Goal: Communication & Community: Answer question/provide support

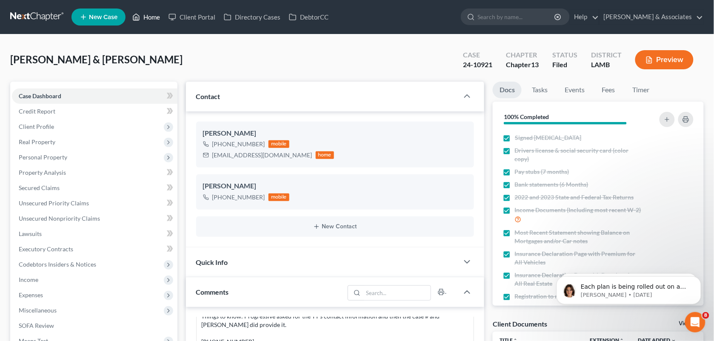
click at [145, 16] on link "Home" at bounding box center [146, 16] width 36 height 15
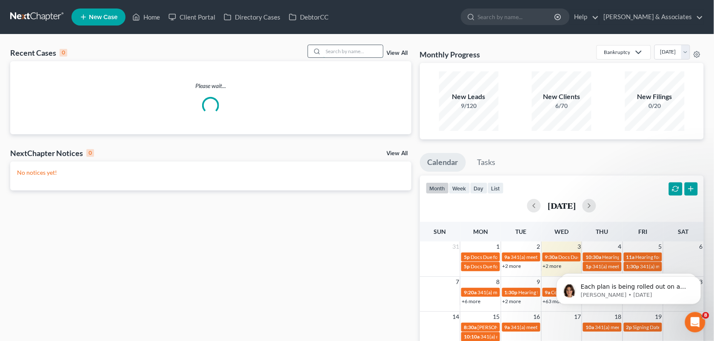
click at [335, 57] on input "search" at bounding box center [353, 51] width 60 height 12
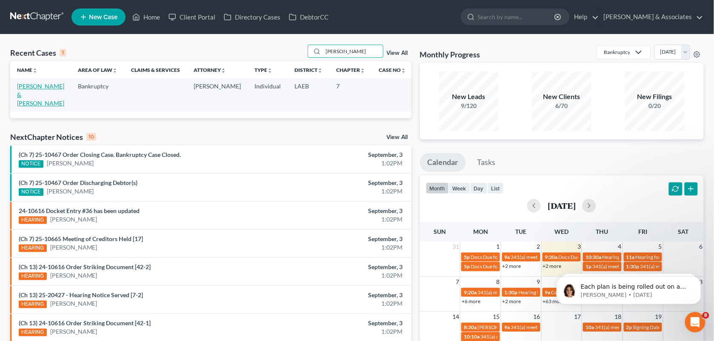
type input "[PERSON_NAME]"
click at [49, 86] on link "[PERSON_NAME] & [PERSON_NAME]" at bounding box center [40, 95] width 47 height 24
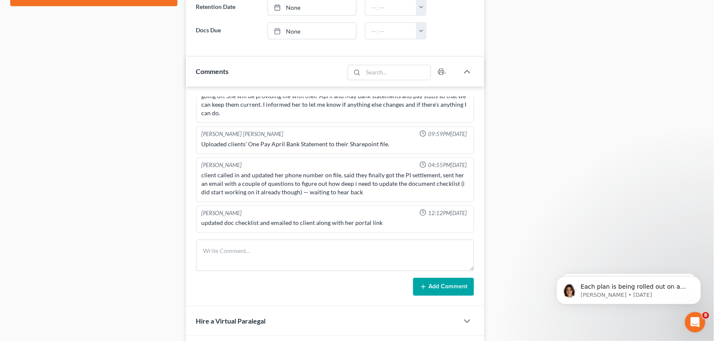
scroll to position [425, 0]
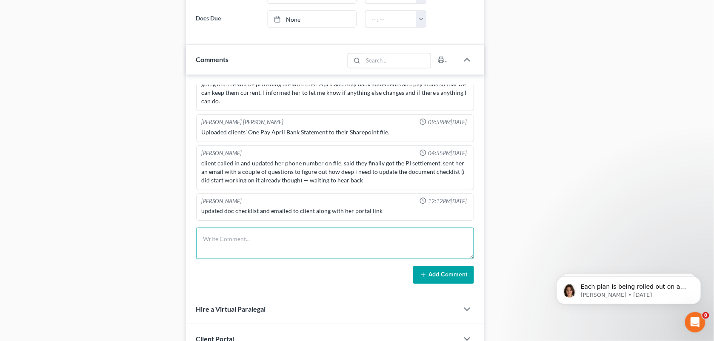
click at [266, 243] on textarea at bounding box center [335, 243] width 278 height 31
paste textarea "She is calling because she does not want us as her attorney anymore. (Which i a…"
type textarea "She is calling because she does not want us as her attorney anymore. (Which i a…"
click at [339, 239] on textarea at bounding box center [335, 243] width 278 height 31
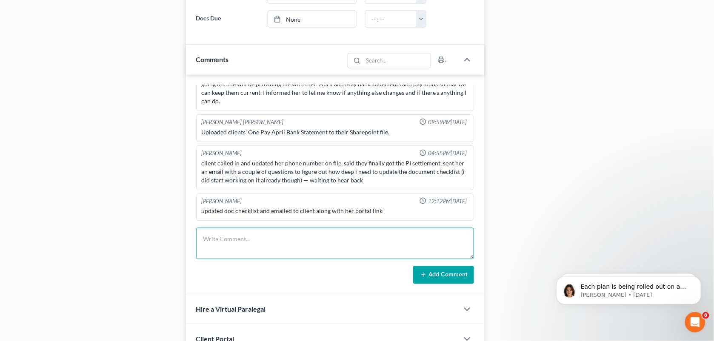
paste textarea "[DEMOGRAPHIC_DATA] is calling for AMH because she does not want us as her attor…"
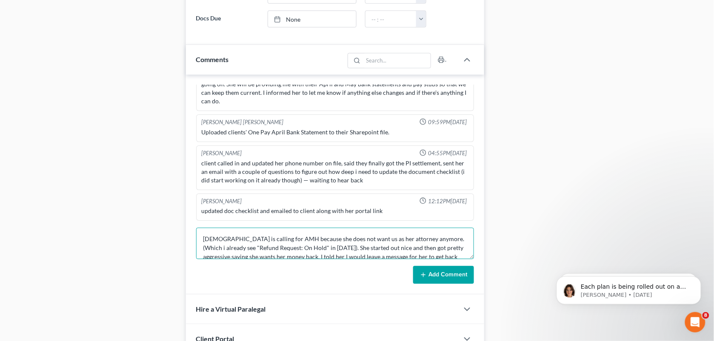
scroll to position [19, 0]
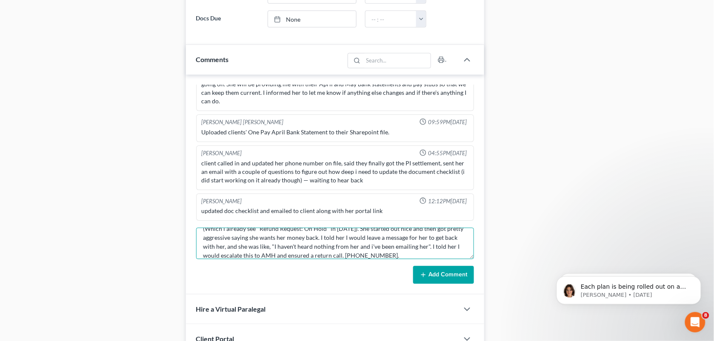
type textarea "[DEMOGRAPHIC_DATA] is calling for AMH because she does not want us as her attor…"
click at [428, 271] on button "Add Comment" at bounding box center [443, 275] width 61 height 18
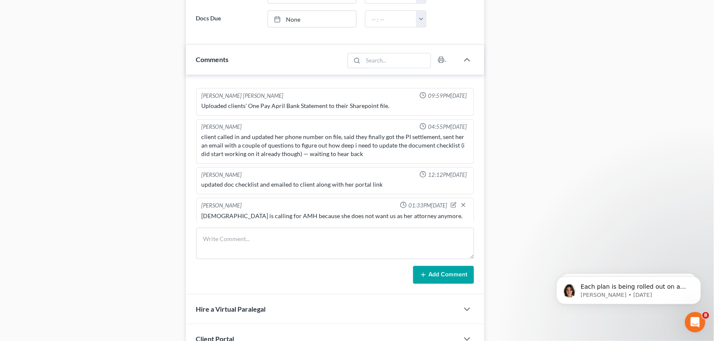
scroll to position [967, 0]
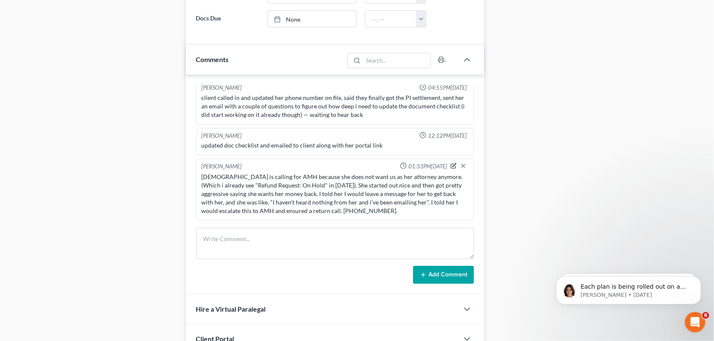
click at [450, 168] on icon "button" at bounding box center [453, 166] width 6 height 6
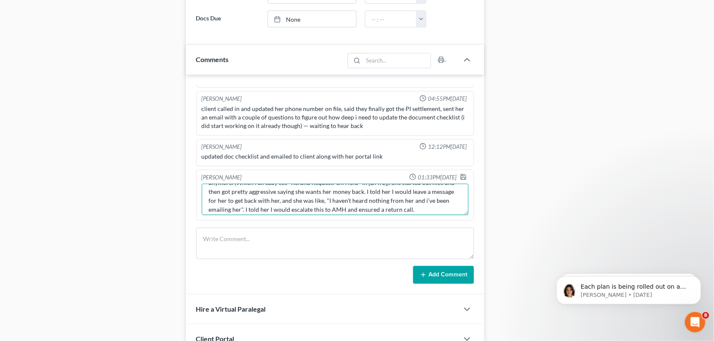
scroll to position [35, 0]
click at [315, 200] on textarea "[DEMOGRAPHIC_DATA] is calling for AMH because she does not want us as her attor…" at bounding box center [335, 199] width 267 height 31
click at [293, 206] on textarea "[DEMOGRAPHIC_DATA] is calling for AMH because she does not want us as her attor…" at bounding box center [335, 199] width 267 height 31
paste textarea "she also said something about an attorney getting fired, "What--- did he take m…"
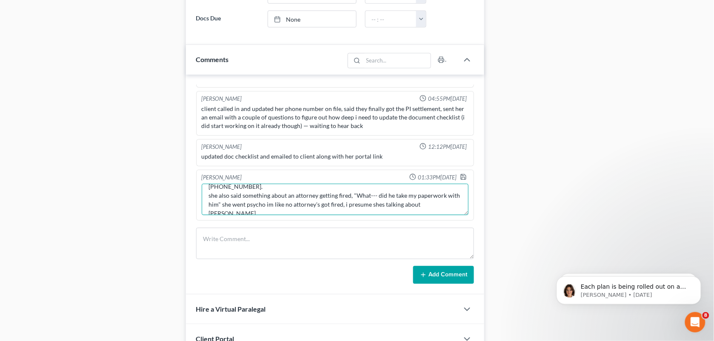
scroll to position [54, 0]
type textarea "[DEMOGRAPHIC_DATA] is calling for AMH because she does not want us as her attor…"
click at [461, 177] on icon "button" at bounding box center [463, 177] width 5 height 5
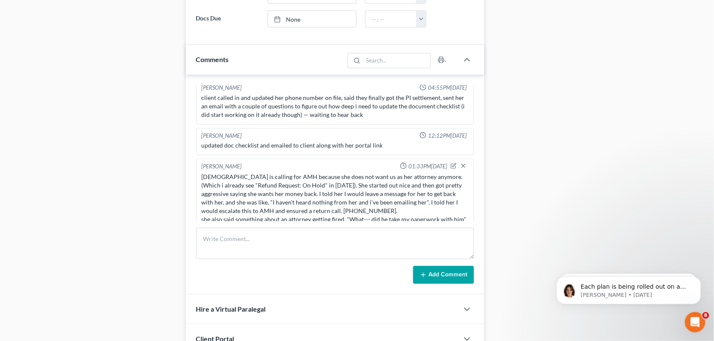
scroll to position [984, 0]
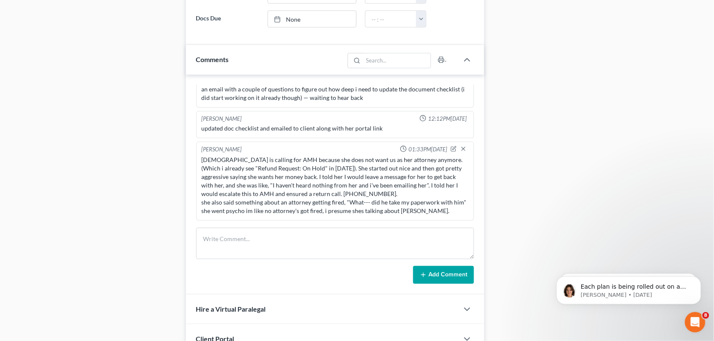
click at [529, 60] on div "Docs Tasks Events Fees Timer 35% Completed Nothing here yet! Signed [MEDICAL_DA…" at bounding box center [597, 35] width 219 height 758
